Goal: Task Accomplishment & Management: Manage account settings

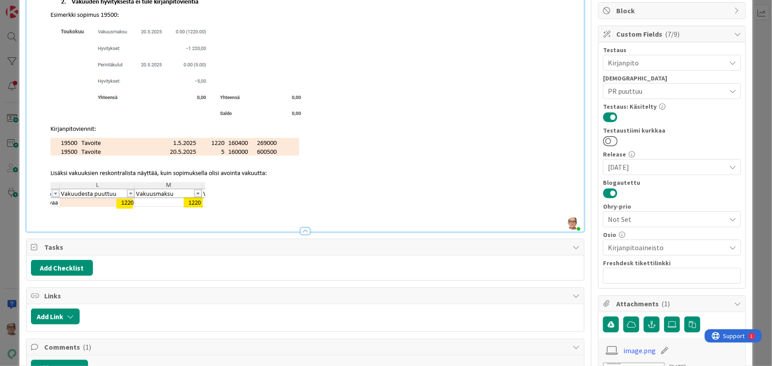
scroll to position [120, 0]
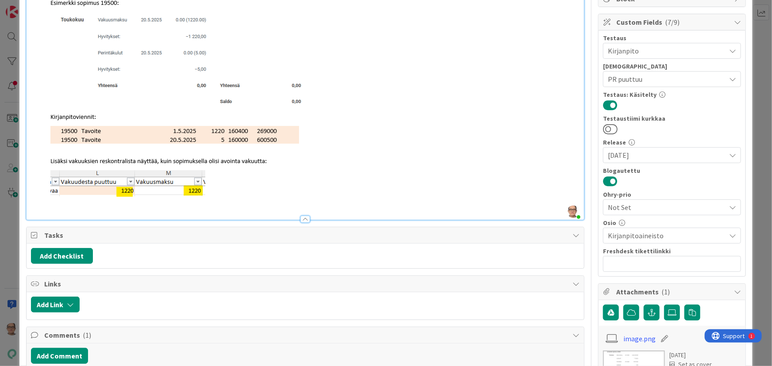
click at [233, 193] on img at bounding box center [184, 96] width 307 height 230
click at [238, 193] on img at bounding box center [184, 96] width 307 height 230
click at [231, 196] on img at bounding box center [184, 96] width 307 height 230
click at [247, 186] on img at bounding box center [184, 96] width 307 height 230
click at [232, 194] on img at bounding box center [184, 96] width 307 height 230
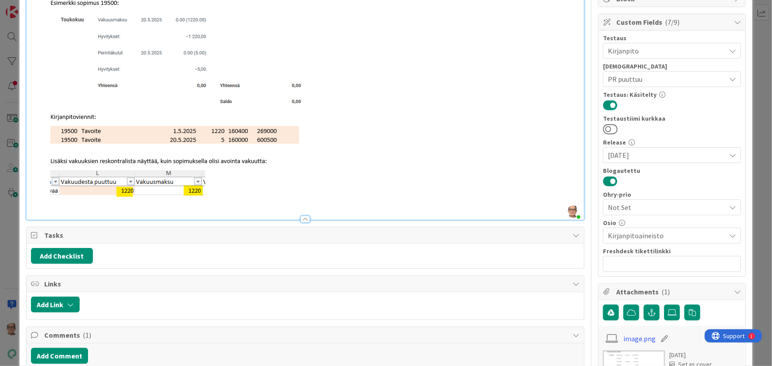
click at [232, 194] on img at bounding box center [184, 96] width 307 height 230
click at [217, 194] on img at bounding box center [184, 96] width 307 height 230
click at [402, 180] on p at bounding box center [305, 96] width 549 height 230
click at [399, 193] on p at bounding box center [305, 96] width 549 height 230
click at [399, 194] on p at bounding box center [305, 96] width 549 height 230
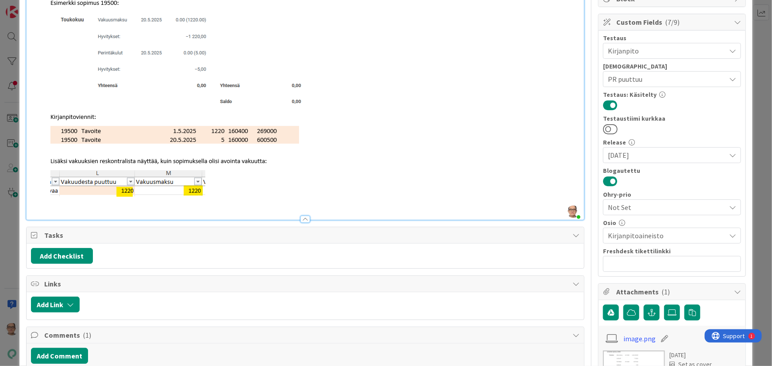
click at [403, 195] on p at bounding box center [305, 96] width 549 height 230
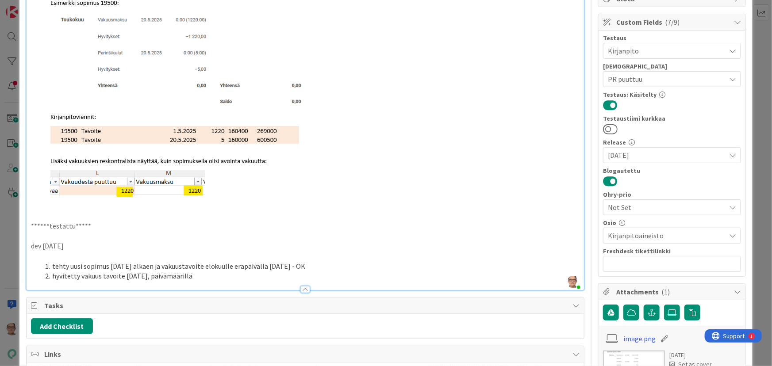
drag, startPoint x: 196, startPoint y: 275, endPoint x: 124, endPoint y: 278, distance: 72.6
click at [124, 278] on li "hyvitetty vakuus tavoite 23.9.2025, päivämäärillä" at bounding box center [311, 276] width 538 height 10
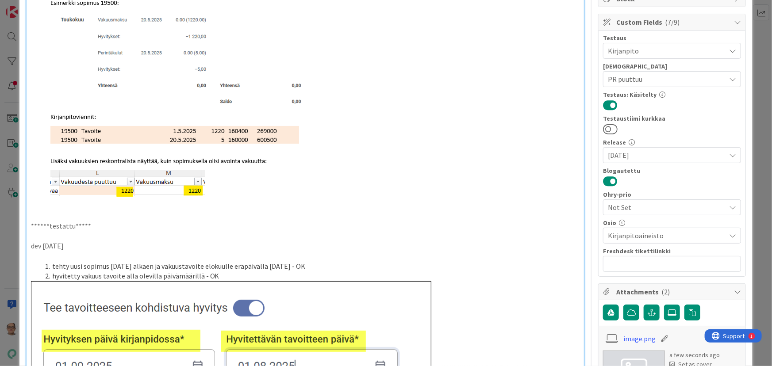
click at [393, 292] on img at bounding box center [231, 340] width 400 height 119
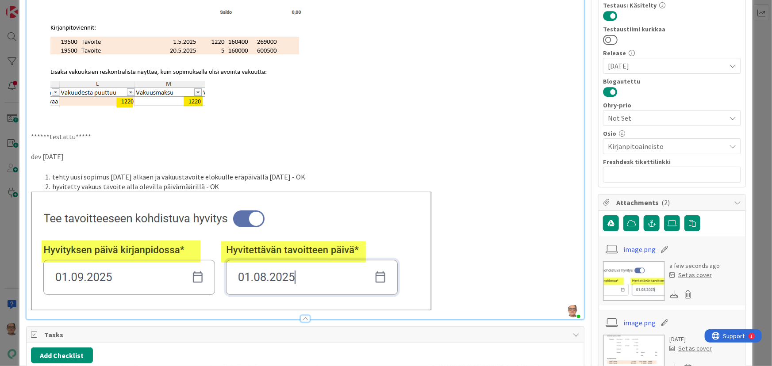
scroll to position [241, 0]
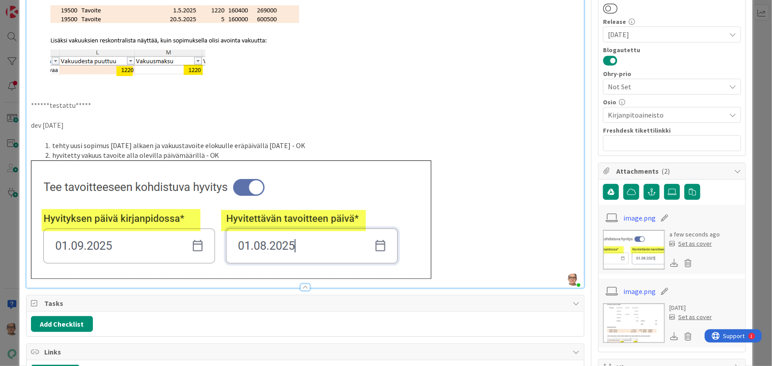
click at [443, 273] on p at bounding box center [305, 220] width 549 height 119
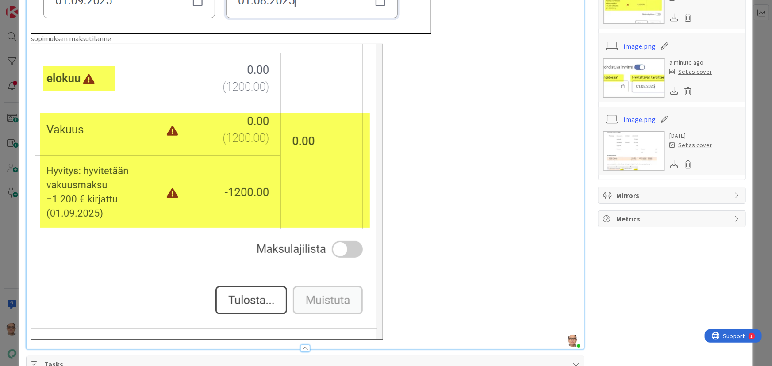
scroll to position [523, 0]
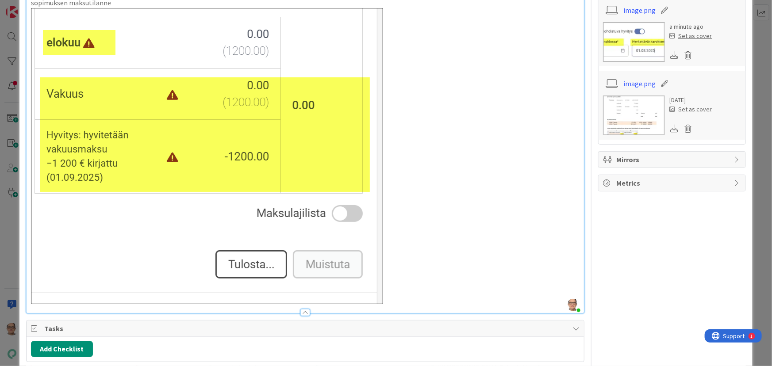
click at [399, 298] on p at bounding box center [305, 156] width 549 height 296
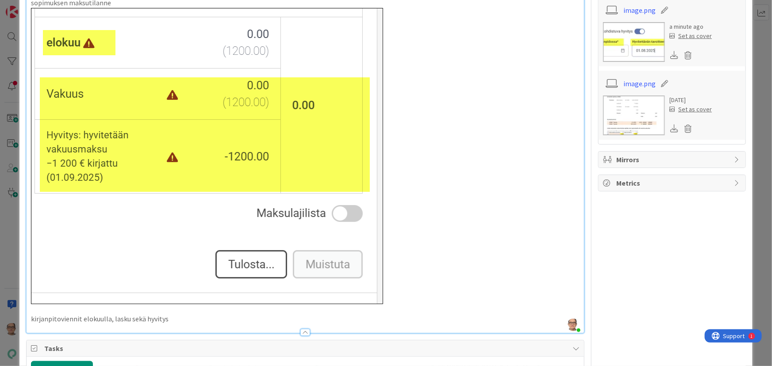
scroll to position [362, 0]
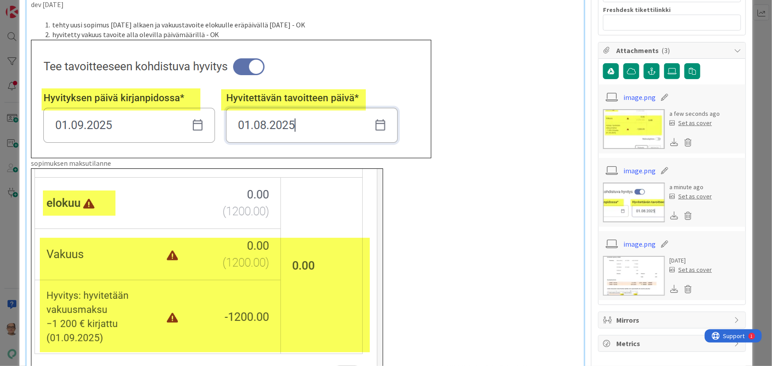
click at [117, 161] on p "sopimuksen maksutilanne" at bounding box center [305, 163] width 549 height 10
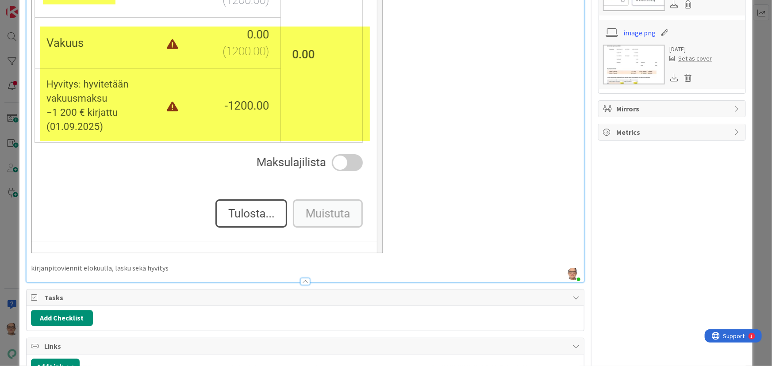
scroll to position [603, 0]
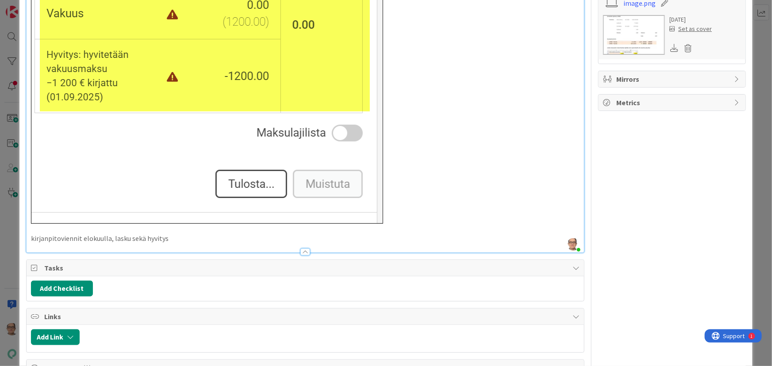
click at [179, 234] on p "kirjanpitoviennit elokuulla, lasku sekä hyvitys" at bounding box center [305, 239] width 549 height 10
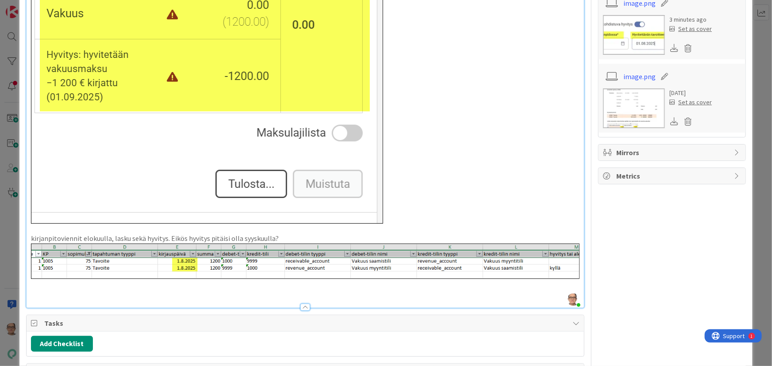
click at [270, 238] on p "kirjanpitoviennit elokuulla, lasku sekä hyvitys. Eikös hyvitys pitäisi olla syy…" at bounding box center [305, 239] width 549 height 10
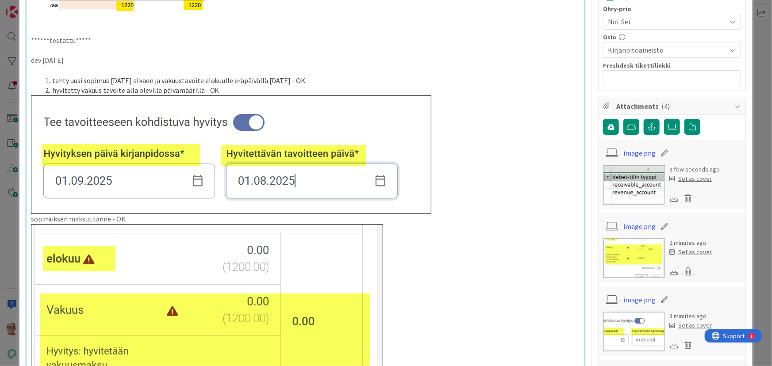
scroll to position [241, 0]
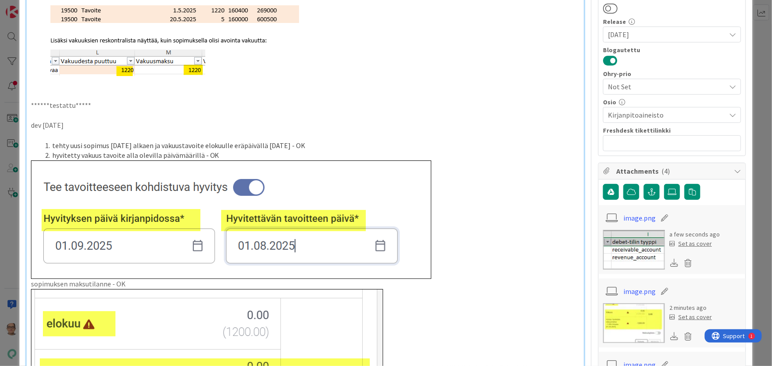
click at [36, 134] on p at bounding box center [305, 136] width 549 height 10
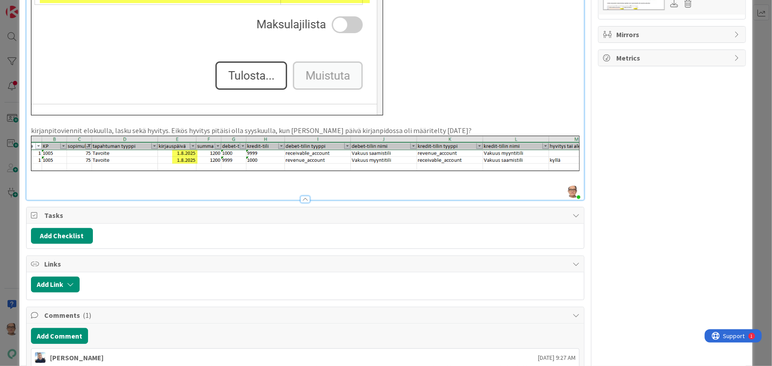
scroll to position [764, 0]
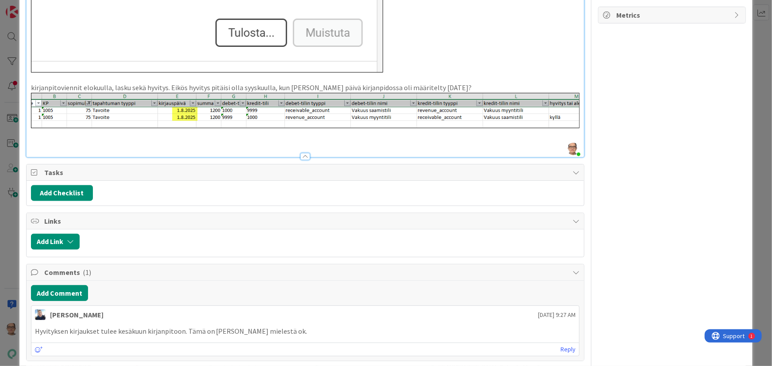
click at [53, 140] on p at bounding box center [305, 143] width 549 height 10
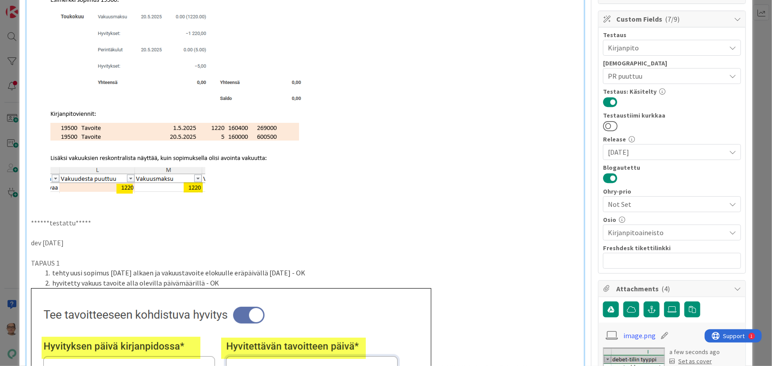
scroll to position [201, 0]
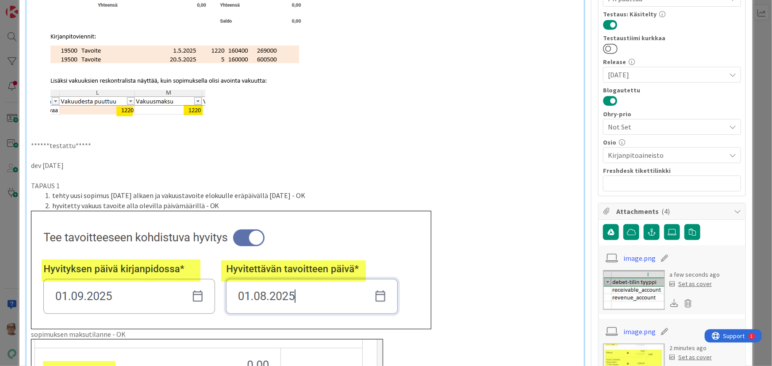
drag, startPoint x: 315, startPoint y: 196, endPoint x: 60, endPoint y: 207, distance: 255.5
click at [53, 194] on li "tehty uusi sopimus 1.8.2025 alkaen ja vakuustavoite elokuulle eräpäivällä 1.8.2…" at bounding box center [311, 196] width 538 height 10
copy li "tehty uusi sopimus 1.8.2025 alkaen ja vakuustavoite elokuulle eräpäivällä 1.8.2…"
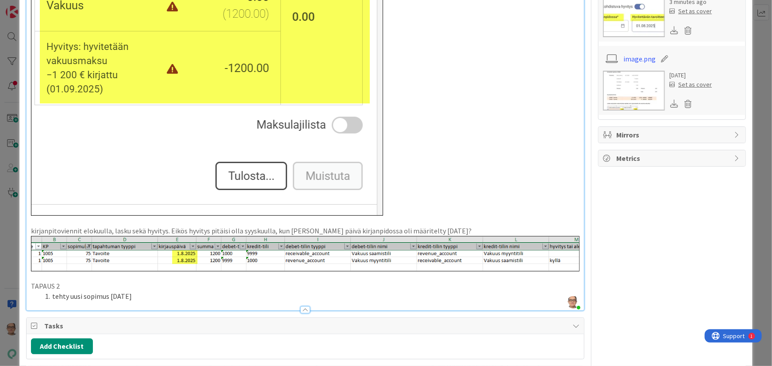
scroll to position [684, 0]
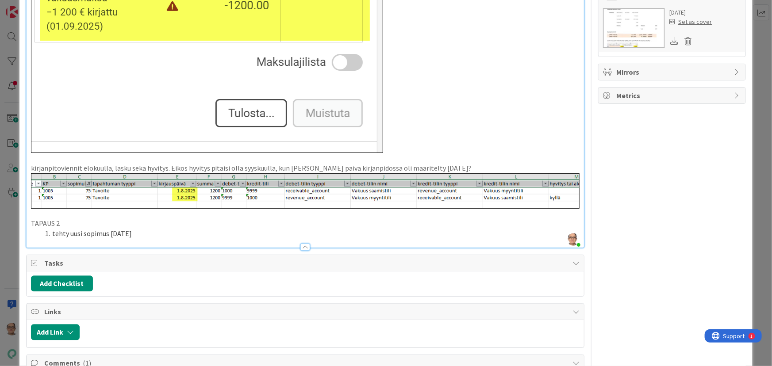
drag, startPoint x: 121, startPoint y: 231, endPoint x: 56, endPoint y: 233, distance: 64.6
click at [55, 233] on li "tehty uusi sopimus 1.7.2025" at bounding box center [311, 234] width 538 height 10
click at [121, 233] on li "ttehty uusi sopimus 1.8.2025 alkaen ja vakuustavoite elokuulle eräpäivällä 1.8.…" at bounding box center [311, 234] width 538 height 10
click at [279, 234] on li "ttehty uusi sopimus 1.7.2025 alkaen ja vakuustavoite elokuulle eräpäivällä 1.8.…" at bounding box center [311, 234] width 538 height 10
click at [318, 235] on li "ttehty uusi sopimus 1.7.2025 alkaen ja vakuustavoite elokuulle eräpäivällä 1.7.…" at bounding box center [311, 234] width 538 height 10
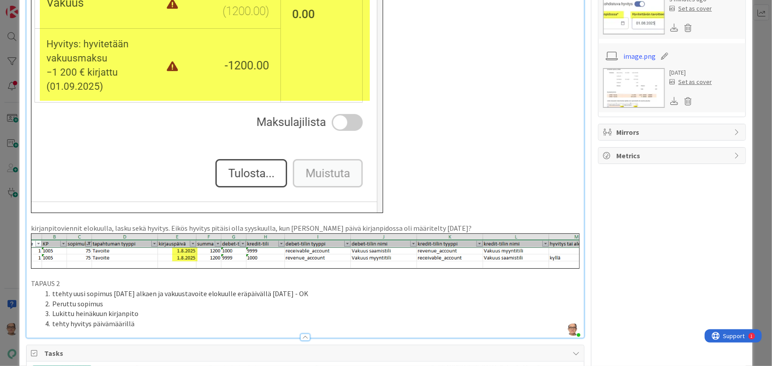
scroll to position [643, 0]
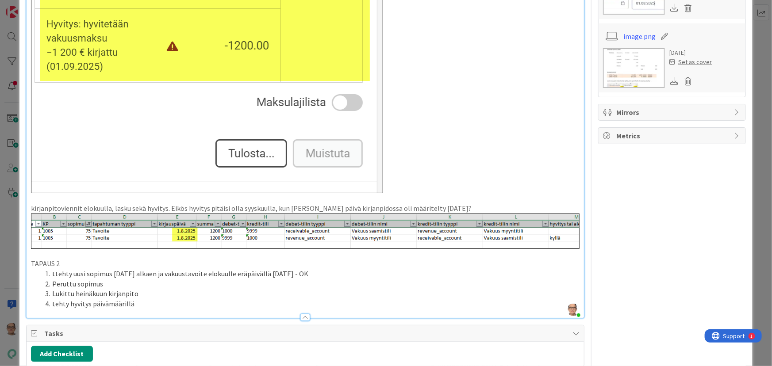
click at [157, 305] on li "tehty hyvitys päivämäärillä" at bounding box center [311, 304] width 538 height 10
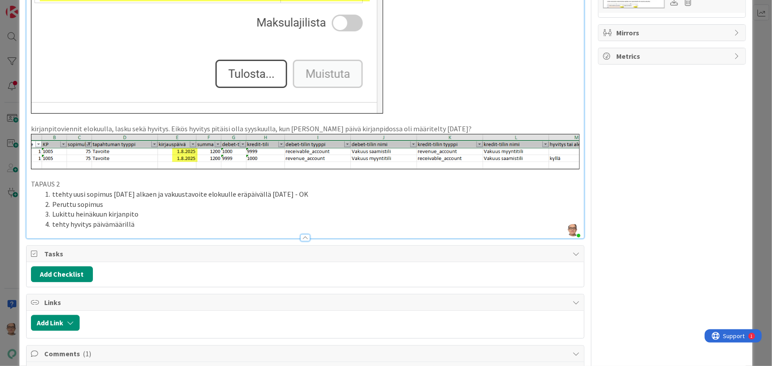
scroll to position [724, 0]
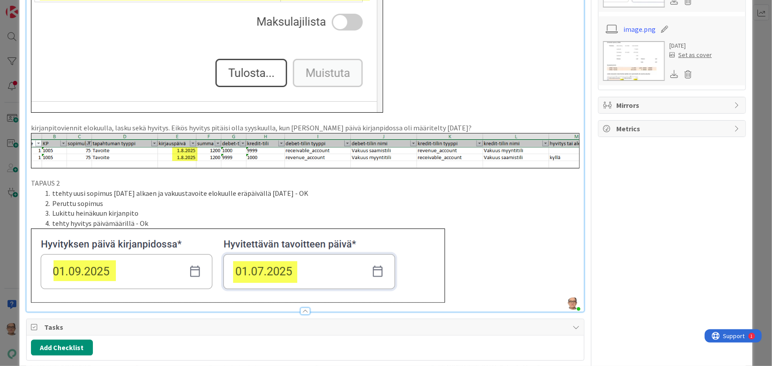
click at [460, 301] on p at bounding box center [305, 266] width 549 height 74
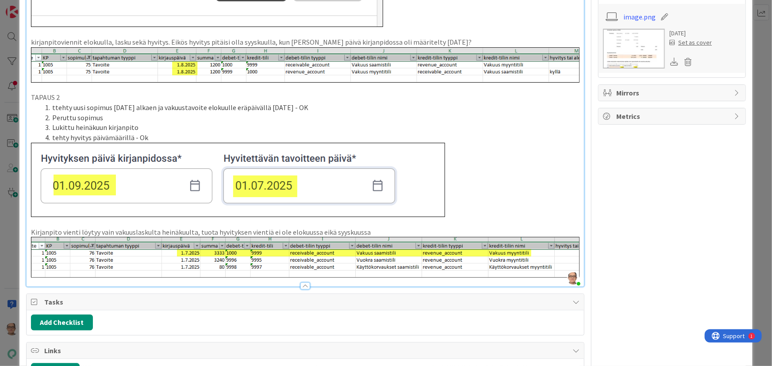
scroll to position [845, 0]
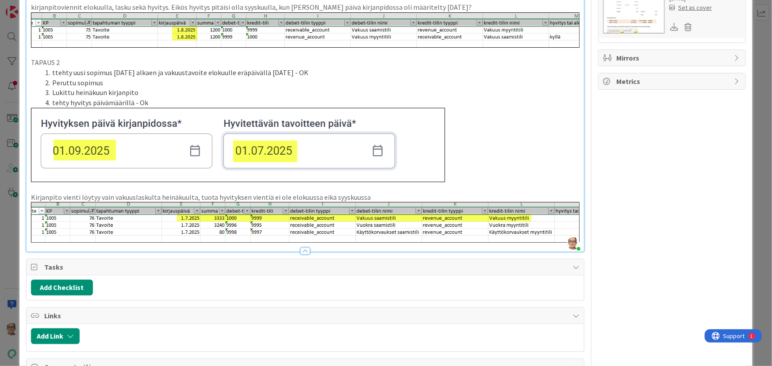
click at [368, 195] on p "Kirjanpito vienti löytyy vain vakuuslaskulta heinäkuulta, tuota hyvityksen vien…" at bounding box center [305, 197] width 549 height 10
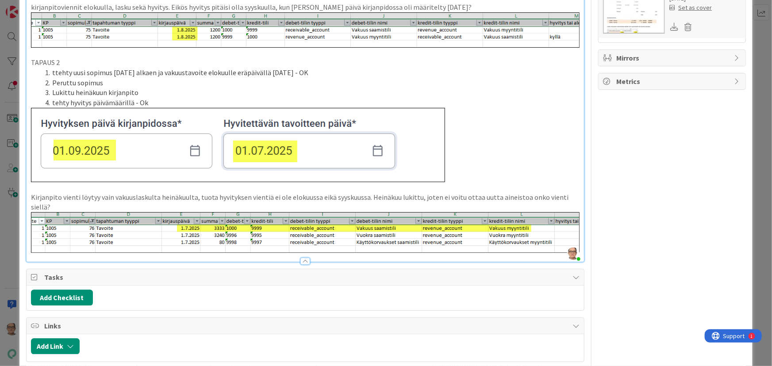
click at [531, 253] on div at bounding box center [306, 257] width 558 height 9
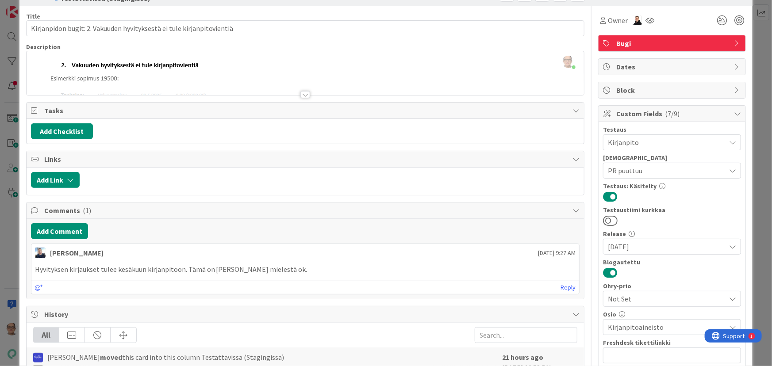
scroll to position [0, 0]
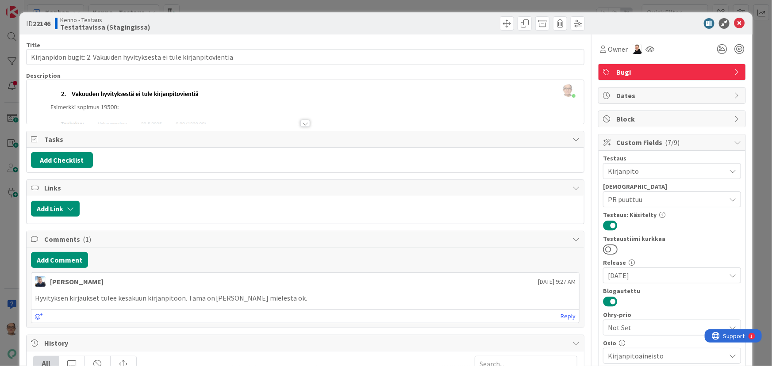
click at [304, 120] on div at bounding box center [305, 123] width 10 height 7
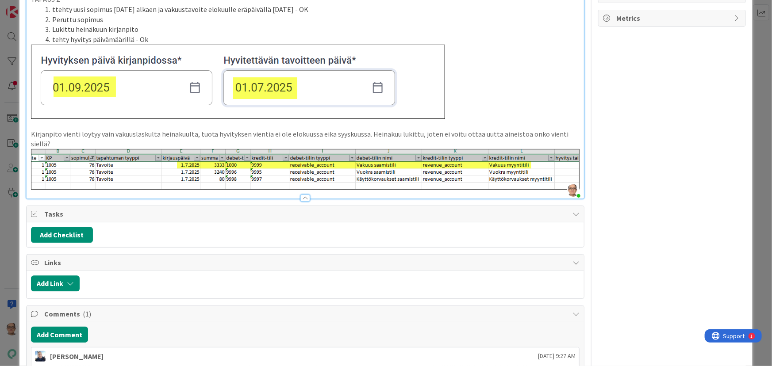
scroll to position [965, 0]
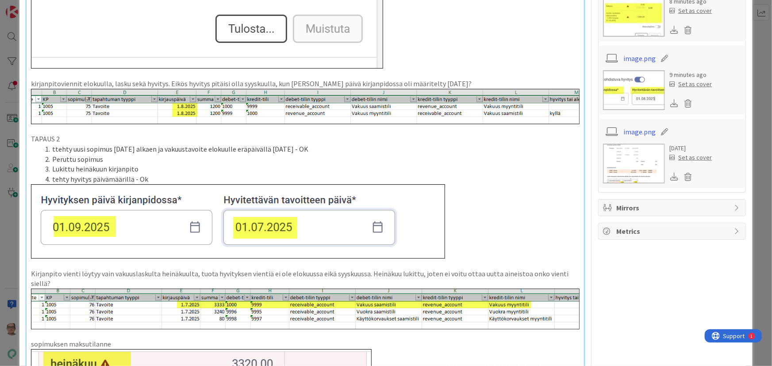
scroll to position [804, 0]
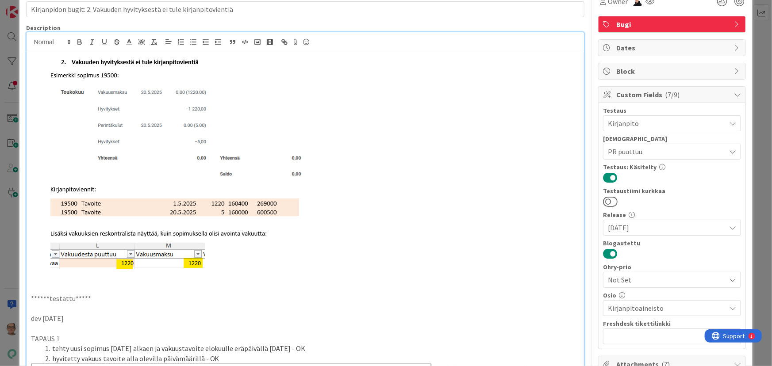
scroll to position [0, 0]
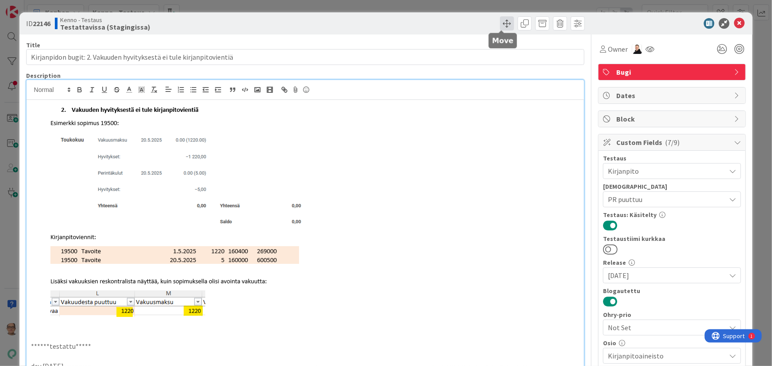
click at [503, 24] on span at bounding box center [507, 23] width 14 height 14
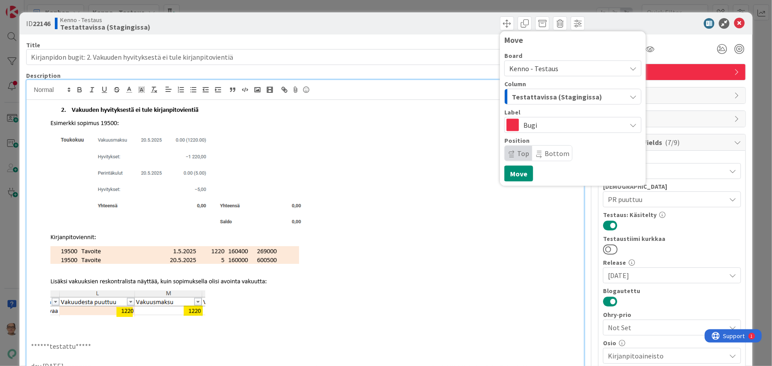
click at [517, 94] on span "Testattavissa (Stagingissa)" at bounding box center [557, 97] width 90 height 12
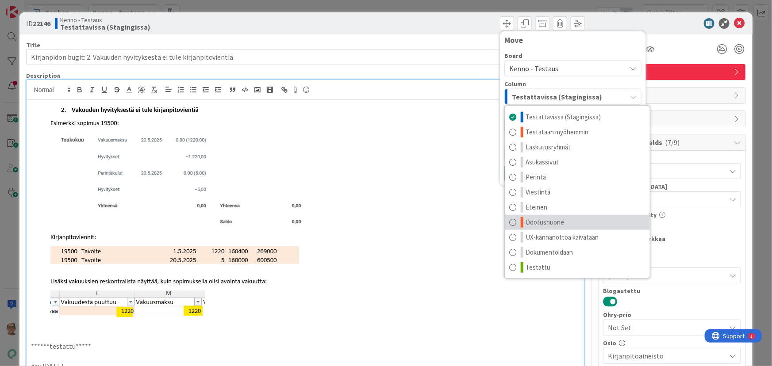
click at [510, 221] on span at bounding box center [512, 222] width 7 height 11
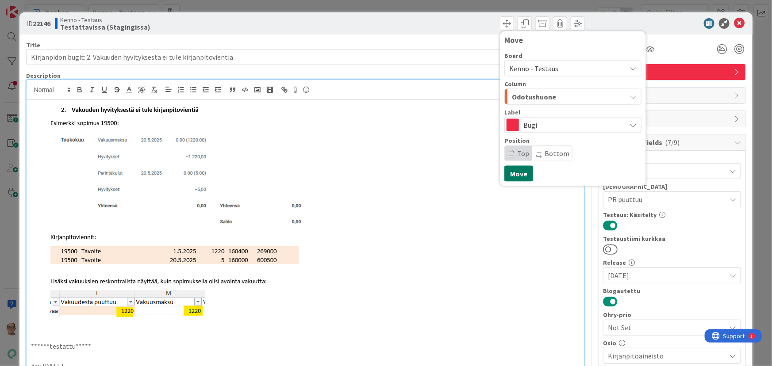
click at [518, 169] on button "Move" at bounding box center [518, 174] width 29 height 16
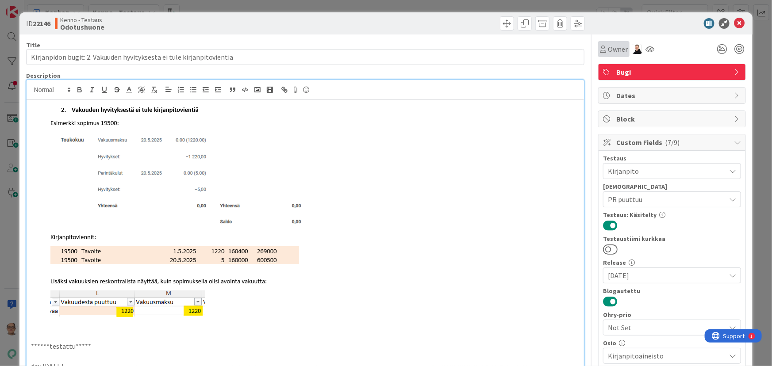
click at [608, 50] on span "Owner" at bounding box center [618, 49] width 20 height 11
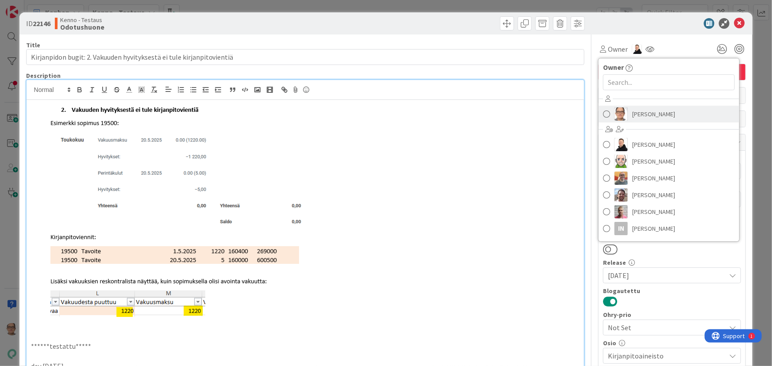
click at [632, 114] on span "[PERSON_NAME]" at bounding box center [653, 114] width 43 height 13
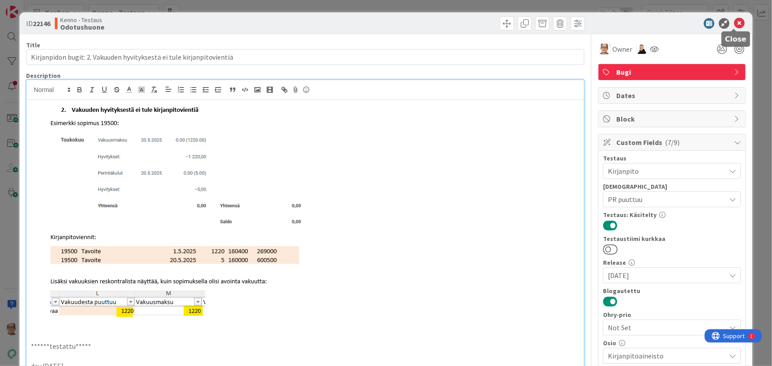
click at [734, 24] on icon at bounding box center [739, 23] width 11 height 11
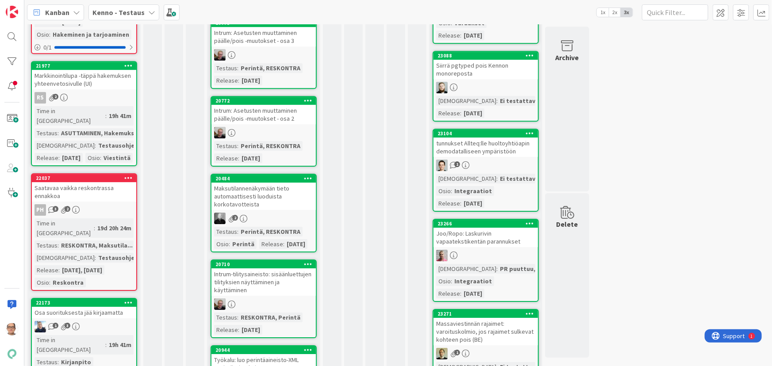
scroll to position [1407, 0]
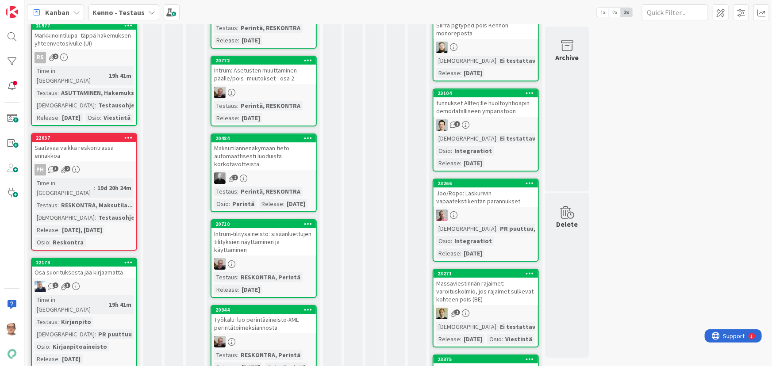
click at [105, 295] on div "Time in Column : 19h 41m Testaus : Kirjanpito Testaushuomiot : PR puuttuu Osio …" at bounding box center [84, 329] width 99 height 69
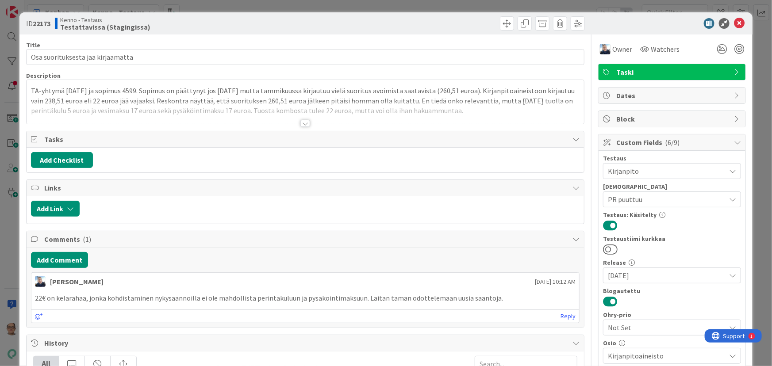
click at [304, 122] on div at bounding box center [305, 123] width 10 height 7
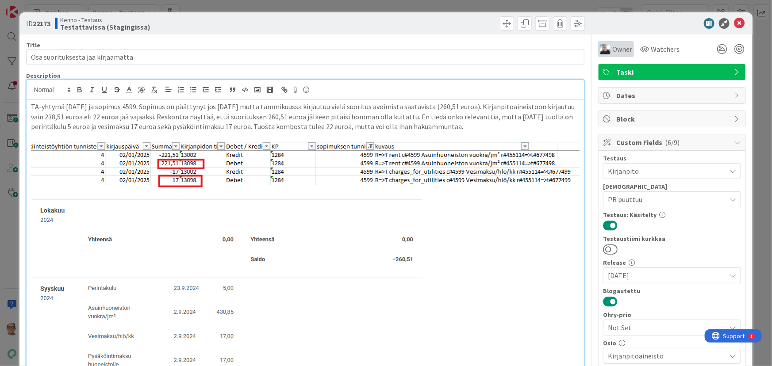
click at [616, 47] on span "Owner" at bounding box center [622, 49] width 20 height 11
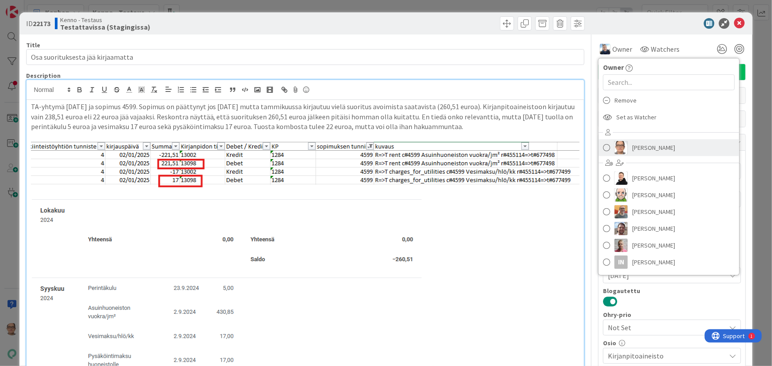
click at [632, 150] on span "[PERSON_NAME]" at bounding box center [653, 147] width 43 height 13
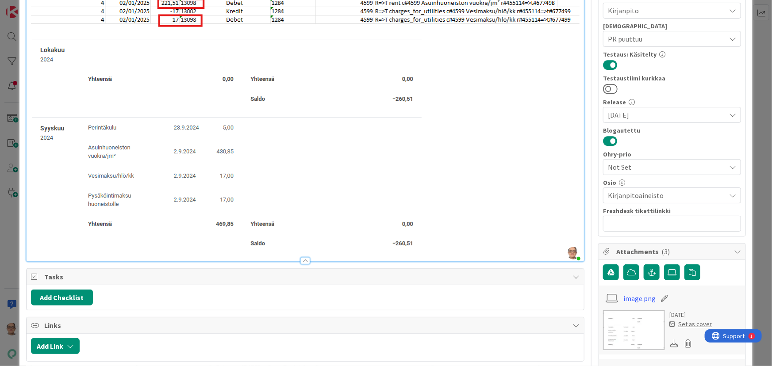
scroll to position [241, 0]
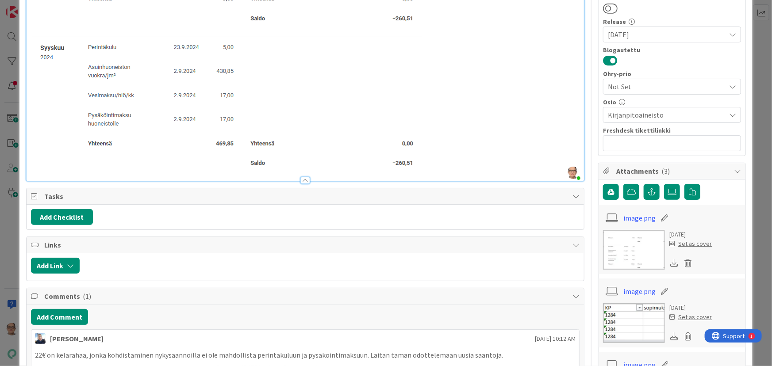
click at [472, 171] on p at bounding box center [305, 64] width 549 height 216
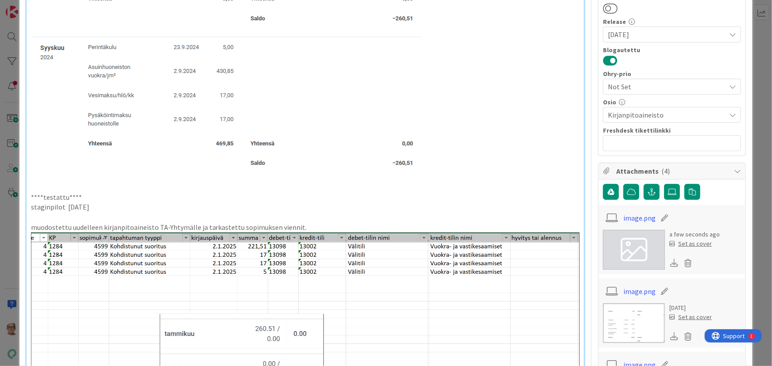
click at [301, 233] on p "muodostettu uudelleen kirjanpitoaineisto TA-Yhtymälle ja tarkastettu sopimuksen…" at bounding box center [305, 228] width 549 height 10
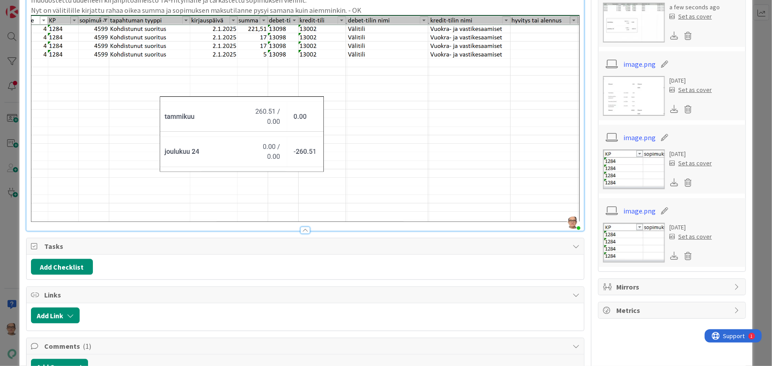
scroll to position [482, 0]
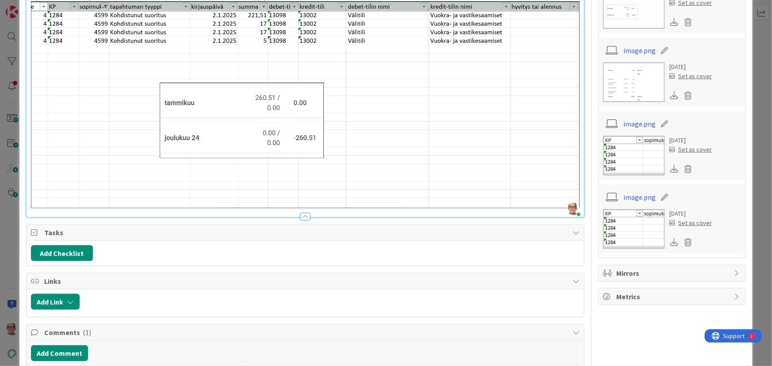
click at [302, 220] on div at bounding box center [305, 216] width 10 height 7
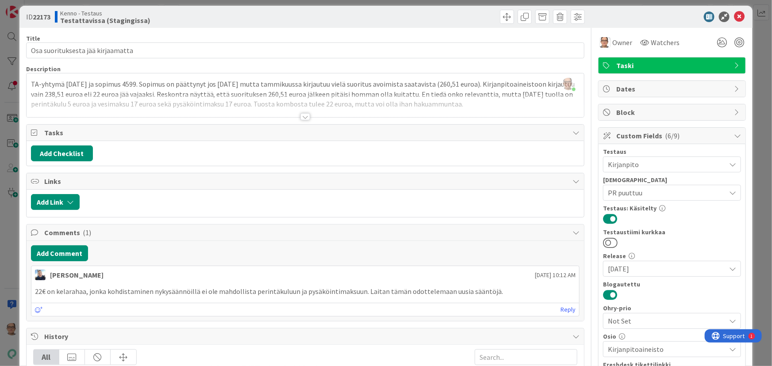
scroll to position [0, 0]
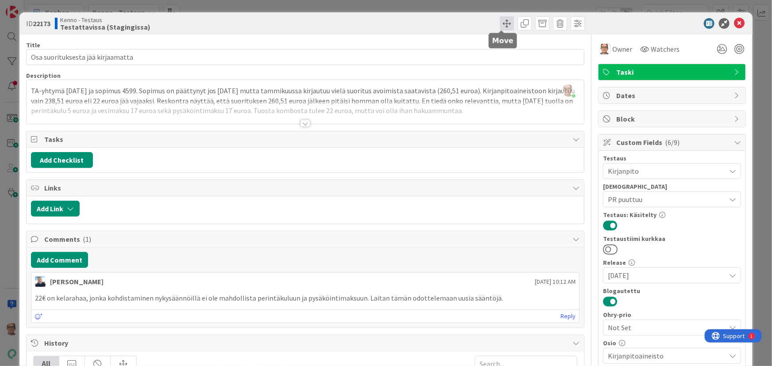
click at [503, 24] on span at bounding box center [507, 23] width 14 height 14
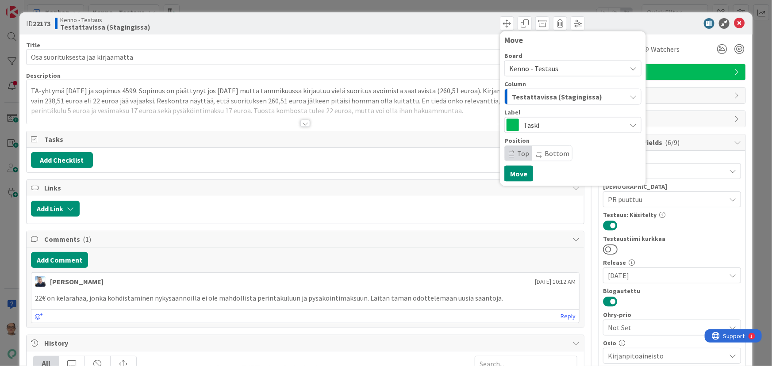
click at [535, 95] on span "Testattavissa (Stagingissa)" at bounding box center [557, 97] width 90 height 12
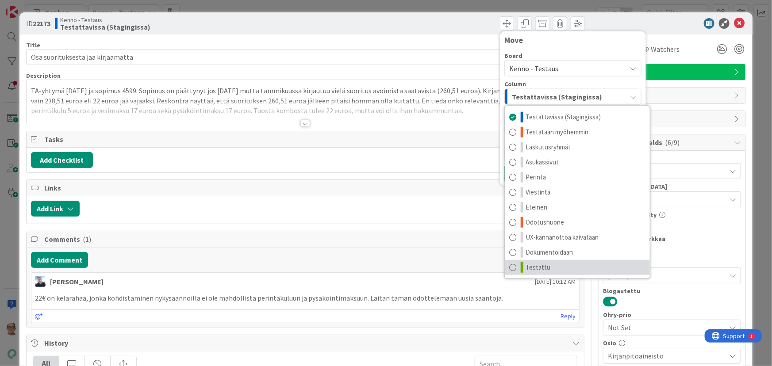
click at [509, 269] on span at bounding box center [512, 267] width 7 height 11
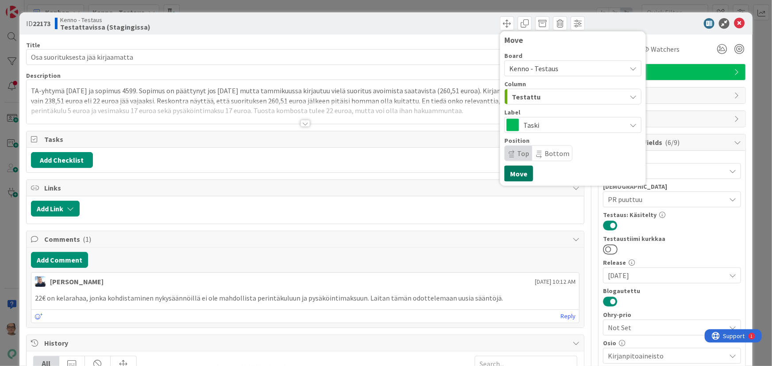
click at [512, 172] on button "Move" at bounding box center [518, 174] width 29 height 16
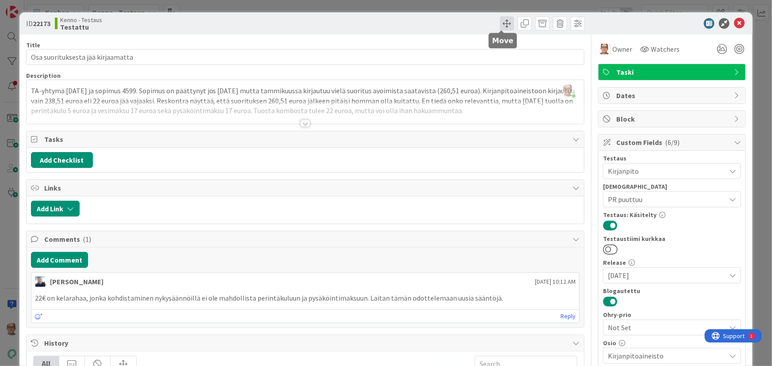
click at [502, 29] on span at bounding box center [507, 23] width 14 height 14
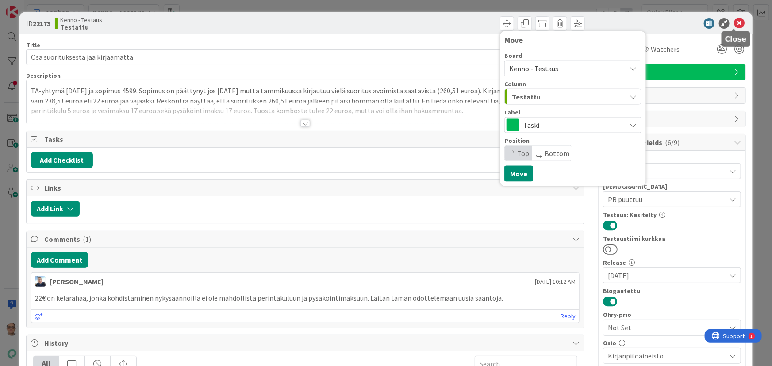
click at [734, 22] on icon at bounding box center [739, 23] width 11 height 11
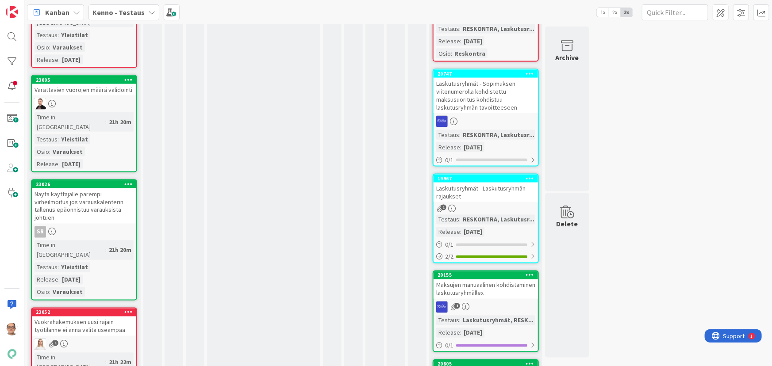
scroll to position [4142, 0]
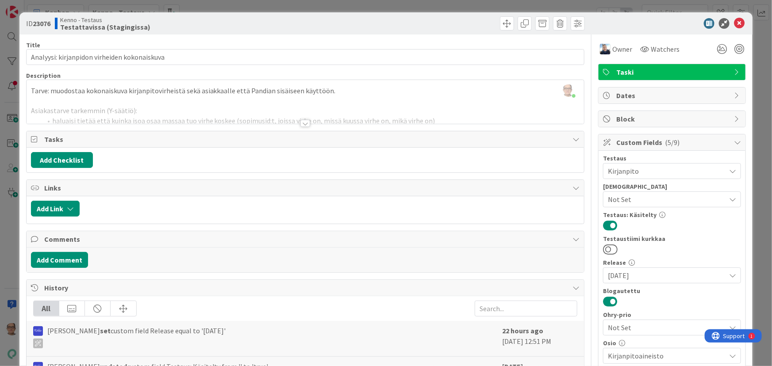
click at [301, 122] on div at bounding box center [305, 123] width 10 height 7
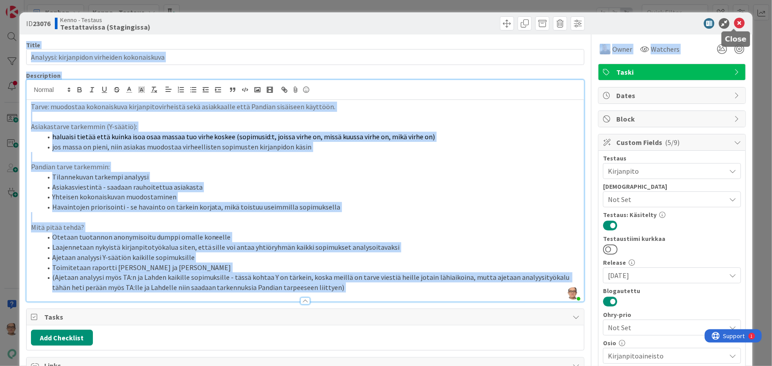
drag, startPoint x: 733, startPoint y: 26, endPoint x: 682, endPoint y: 98, distance: 88.3
click at [682, 98] on div "ID 23076 Kenno - Testaus Testattavissa (Stagingissa) Title 44 / 128 Analyysi: k…" at bounding box center [386, 358] width 734 height 692
click at [734, 20] on icon at bounding box center [739, 23] width 11 height 11
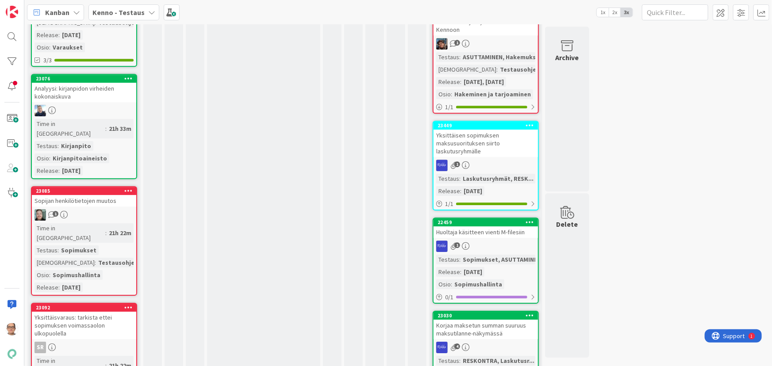
scroll to position [4746, 0]
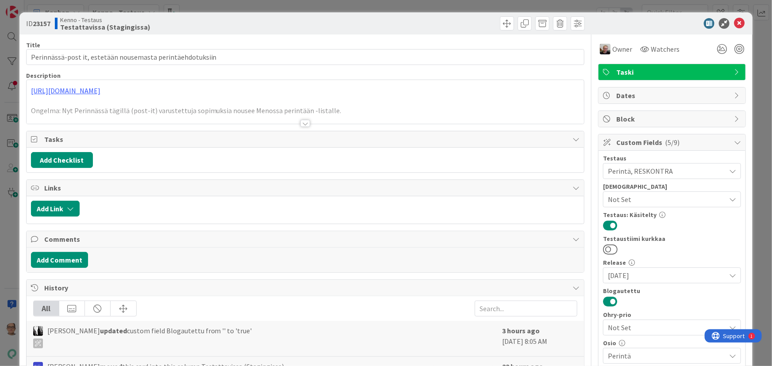
click at [302, 120] on div at bounding box center [305, 123] width 10 height 7
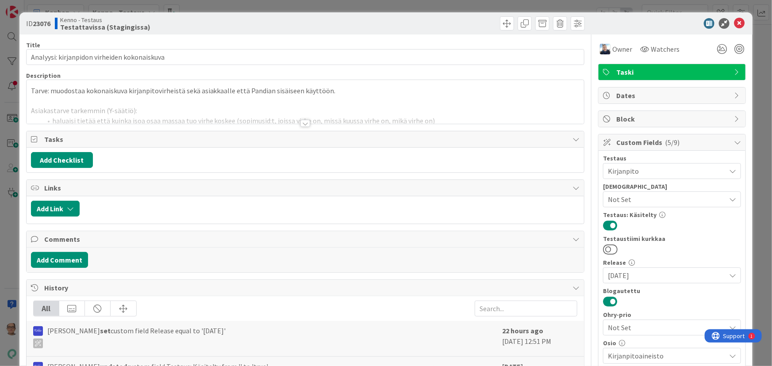
click at [302, 123] on div at bounding box center [305, 123] width 10 height 7
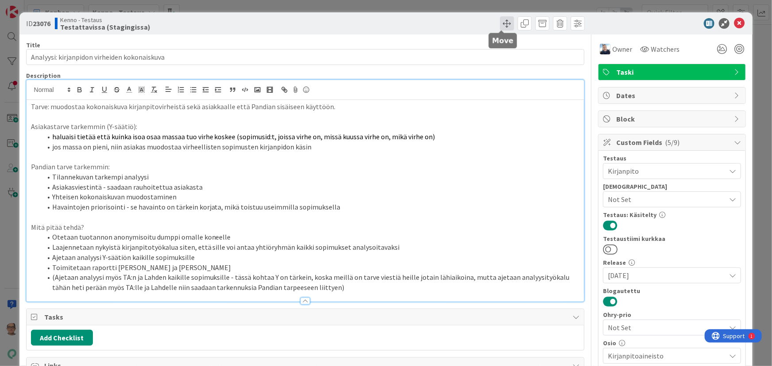
click at [500, 19] on span at bounding box center [507, 23] width 14 height 14
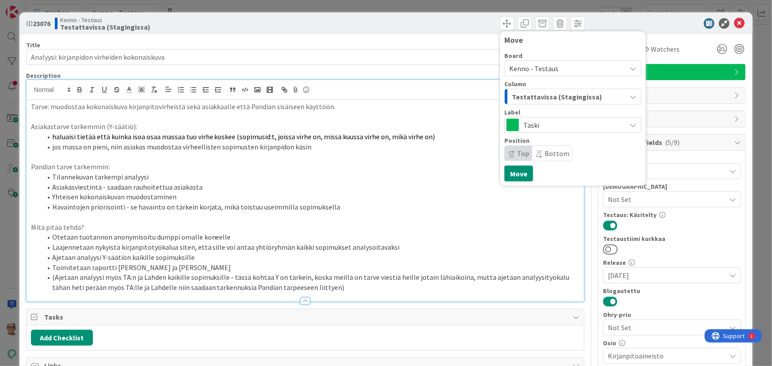
click at [529, 90] on div "Testattavissa (Stagingissa)" at bounding box center [568, 97] width 116 height 14
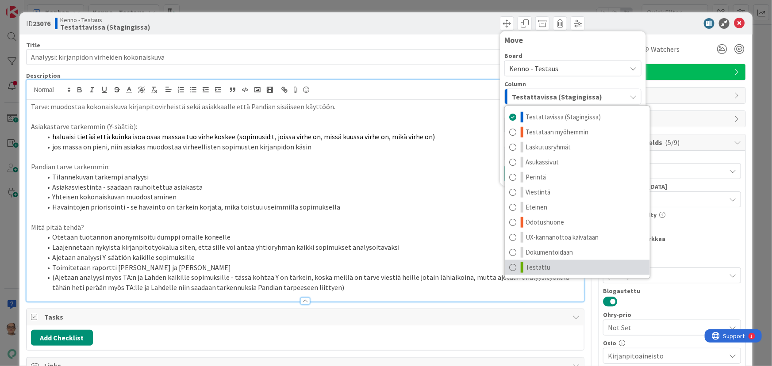
click at [509, 270] on span at bounding box center [512, 267] width 7 height 11
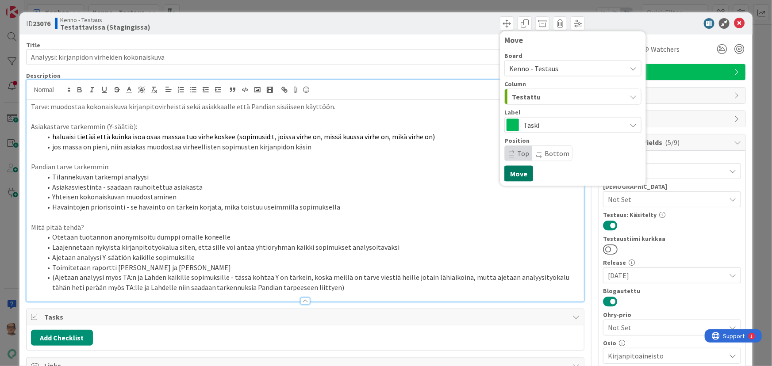
click at [514, 173] on button "Move" at bounding box center [518, 174] width 29 height 16
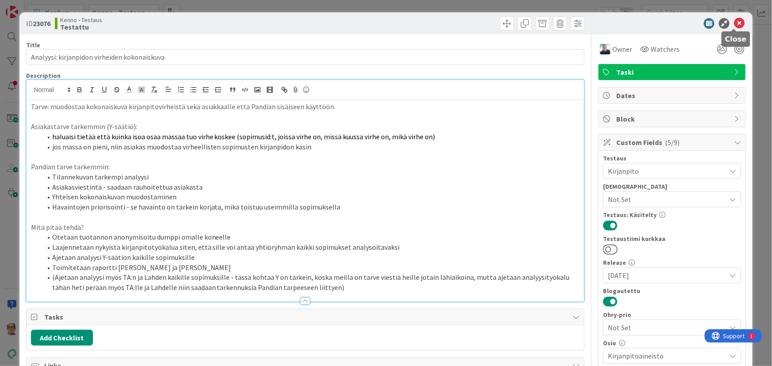
click at [734, 22] on icon at bounding box center [739, 23] width 11 height 11
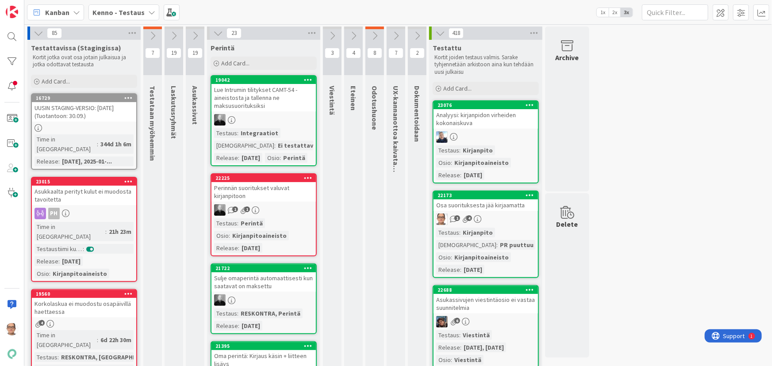
click at [269, 238] on div "Testaus : Perintä Osio : Kirjanpitoaineisto Release : [DATE]" at bounding box center [263, 236] width 99 height 35
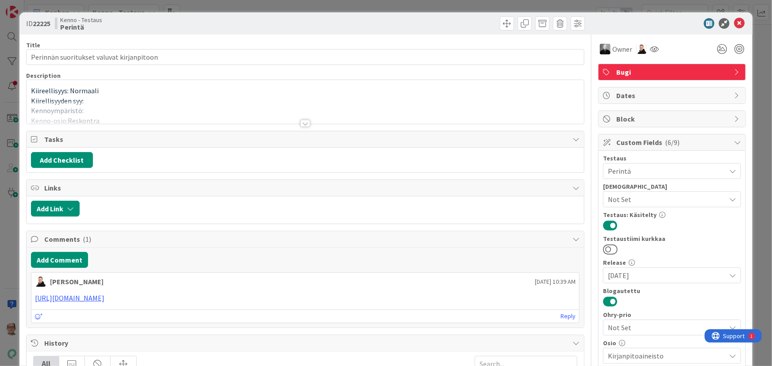
click at [301, 123] on div at bounding box center [305, 123] width 10 height 7
